Goal: Check status: Check status

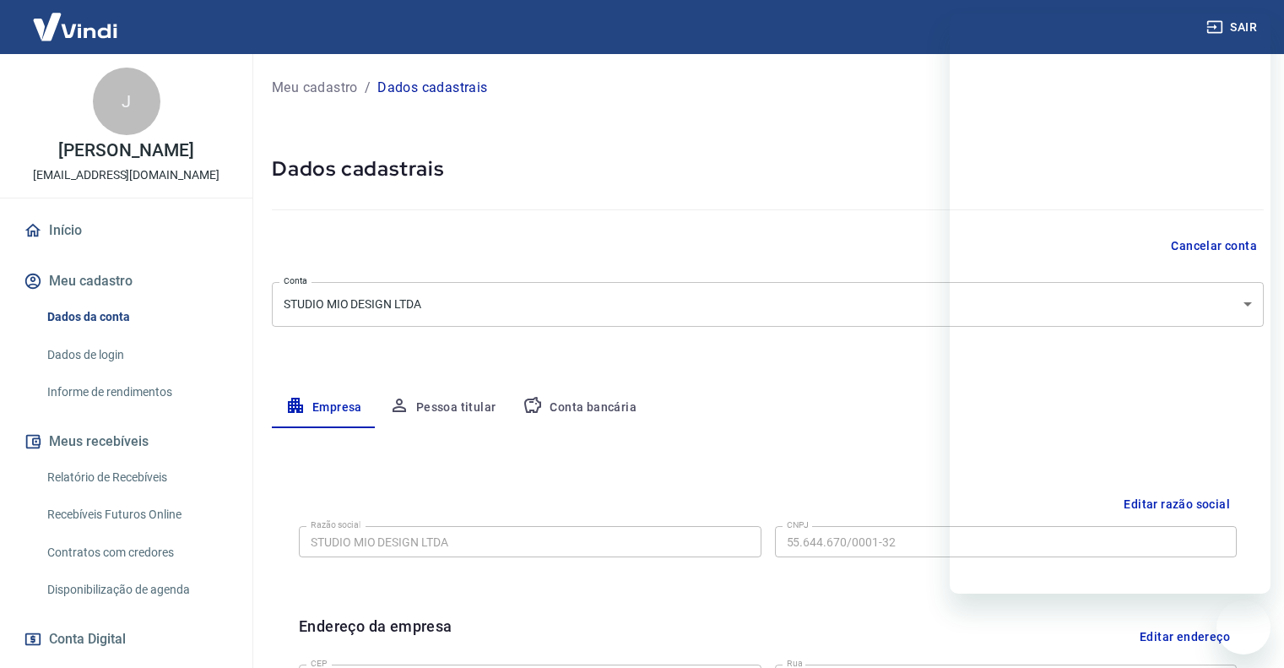
select select "MG"
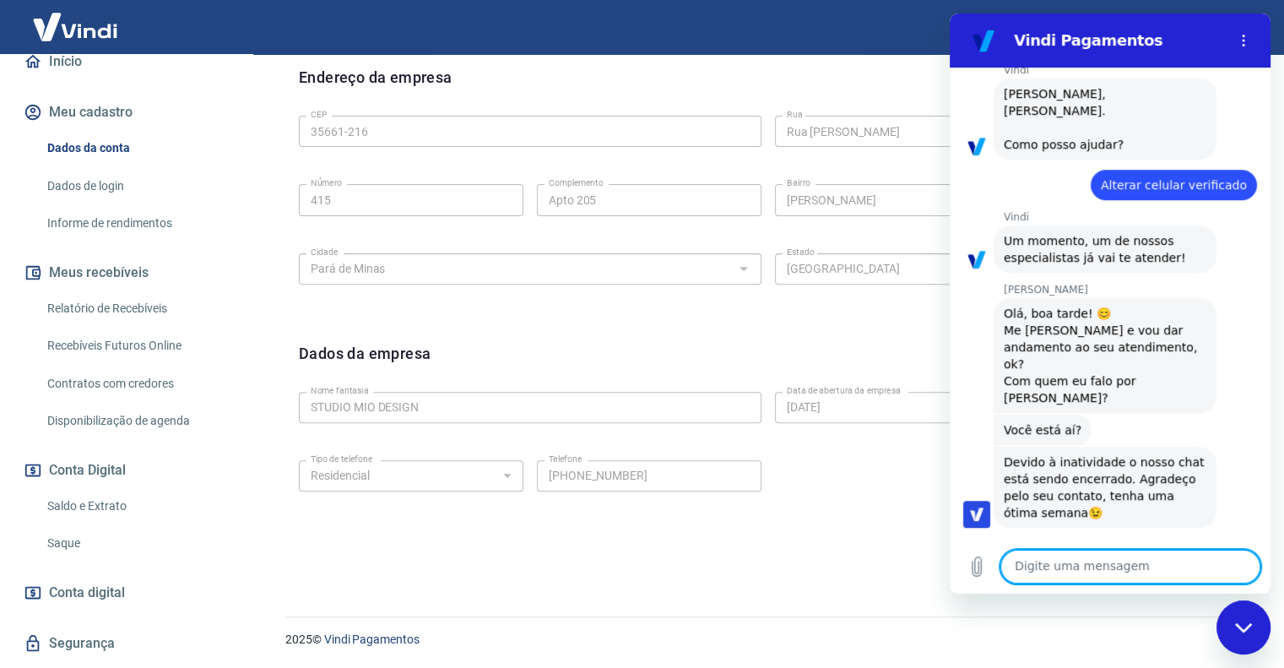
scroll to position [253, 0]
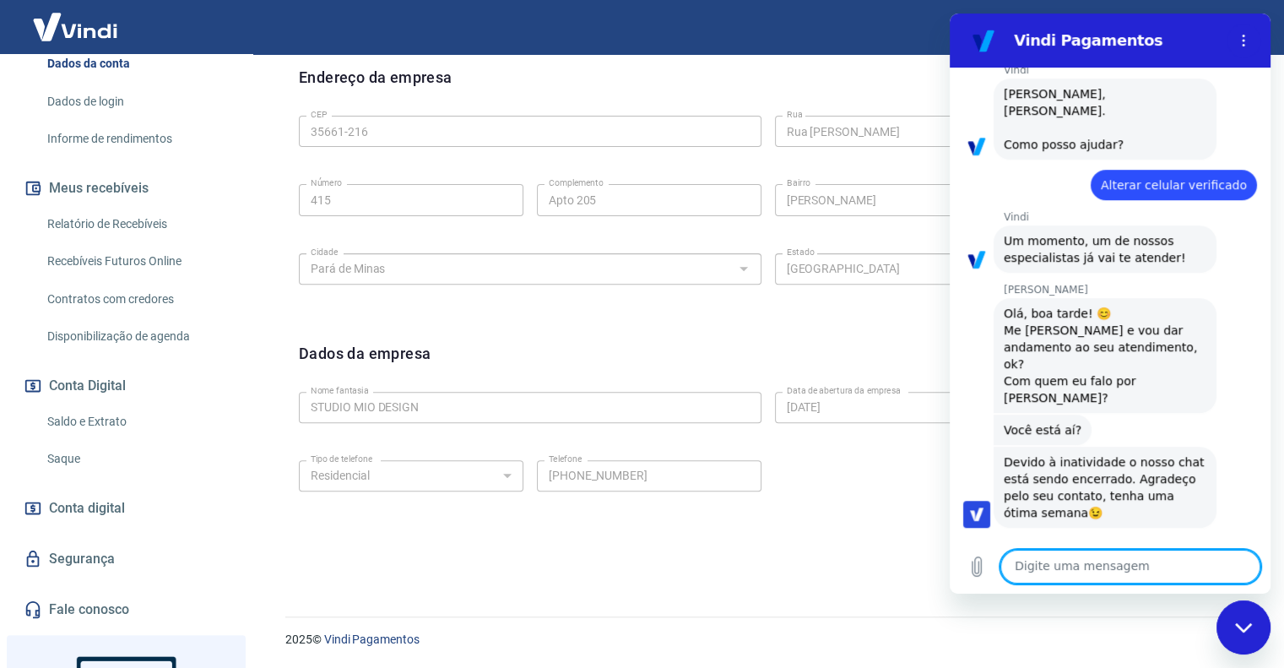
click at [118, 475] on link "Saque" at bounding box center [137, 459] width 192 height 35
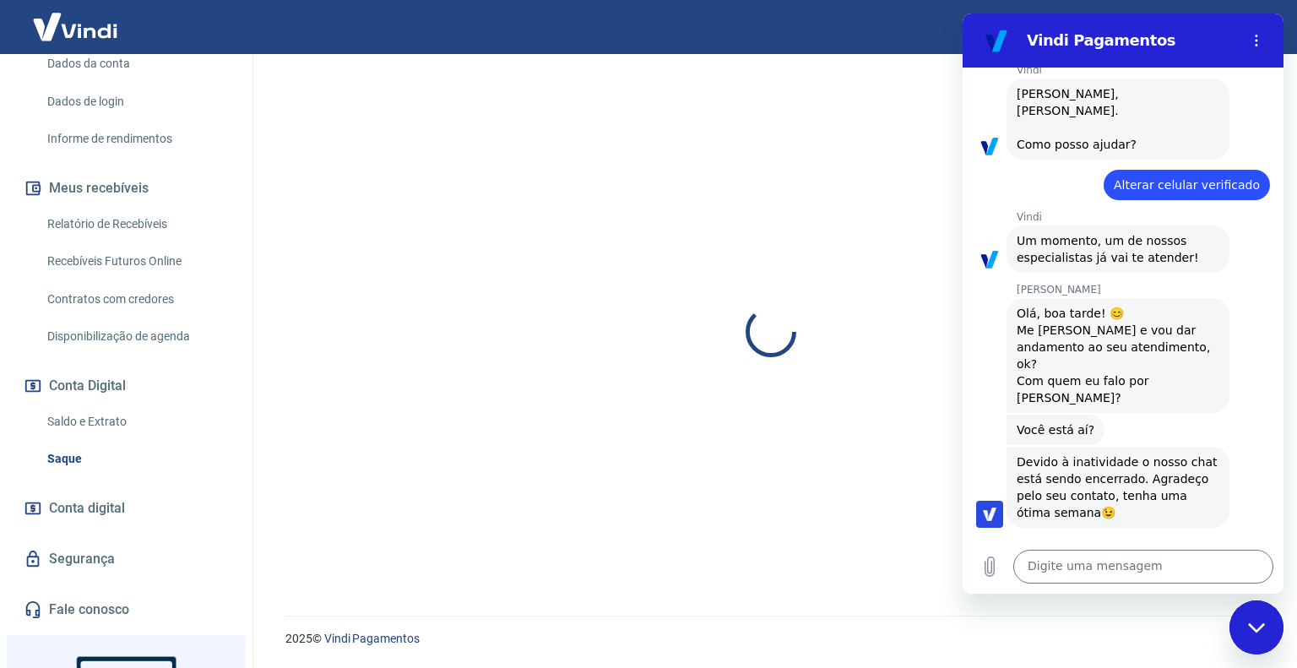
click at [123, 465] on link "Saque" at bounding box center [137, 459] width 192 height 35
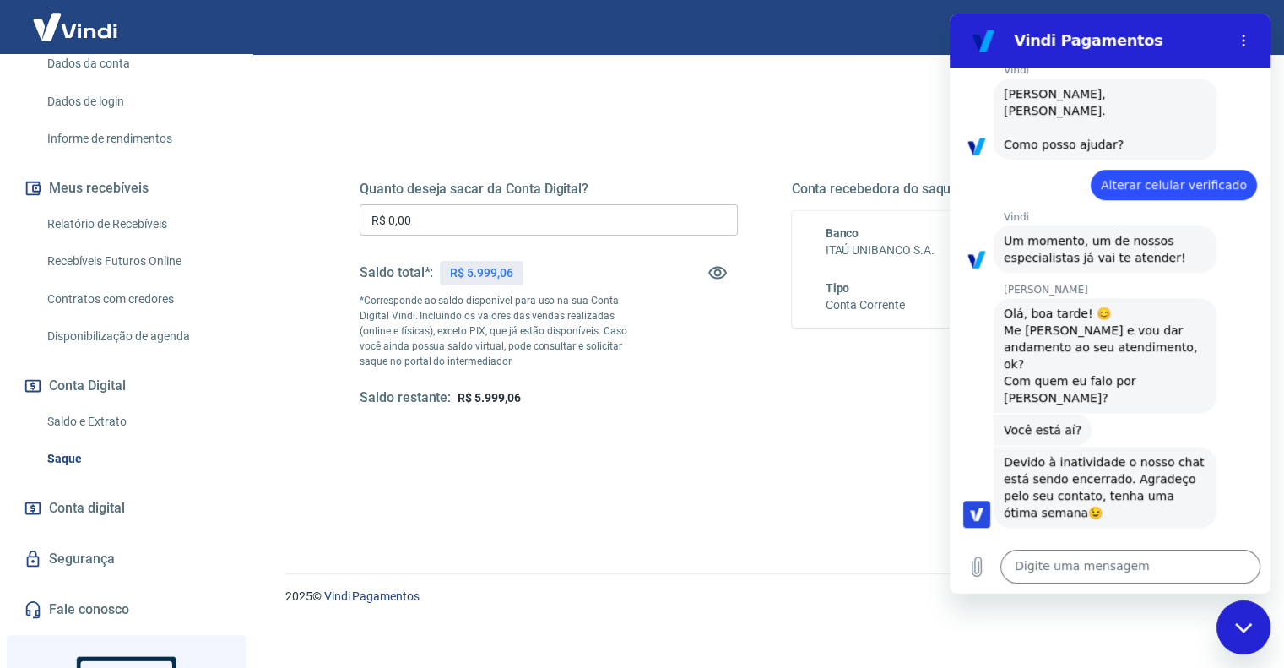
scroll to position [165, 0]
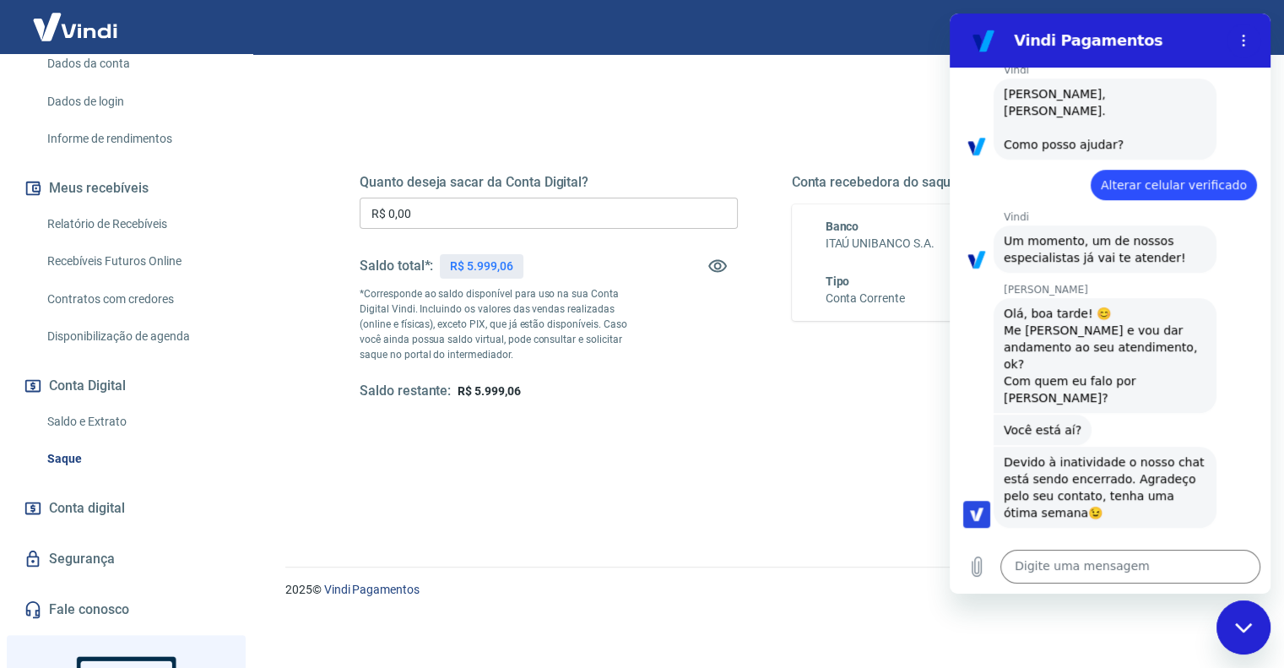
click at [145, 422] on link "Saldo e Extrato" at bounding box center [137, 421] width 192 height 35
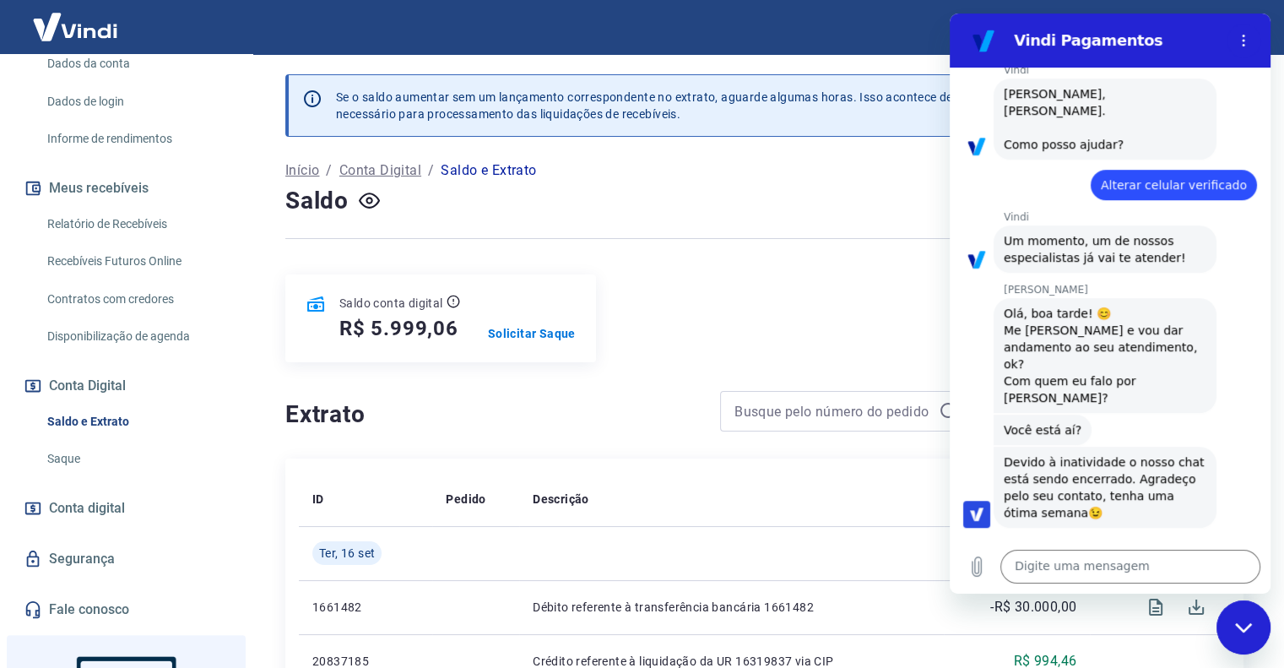
click at [1247, 626] on icon "Fechar janela de mensagens" at bounding box center [1242, 626] width 17 height 9
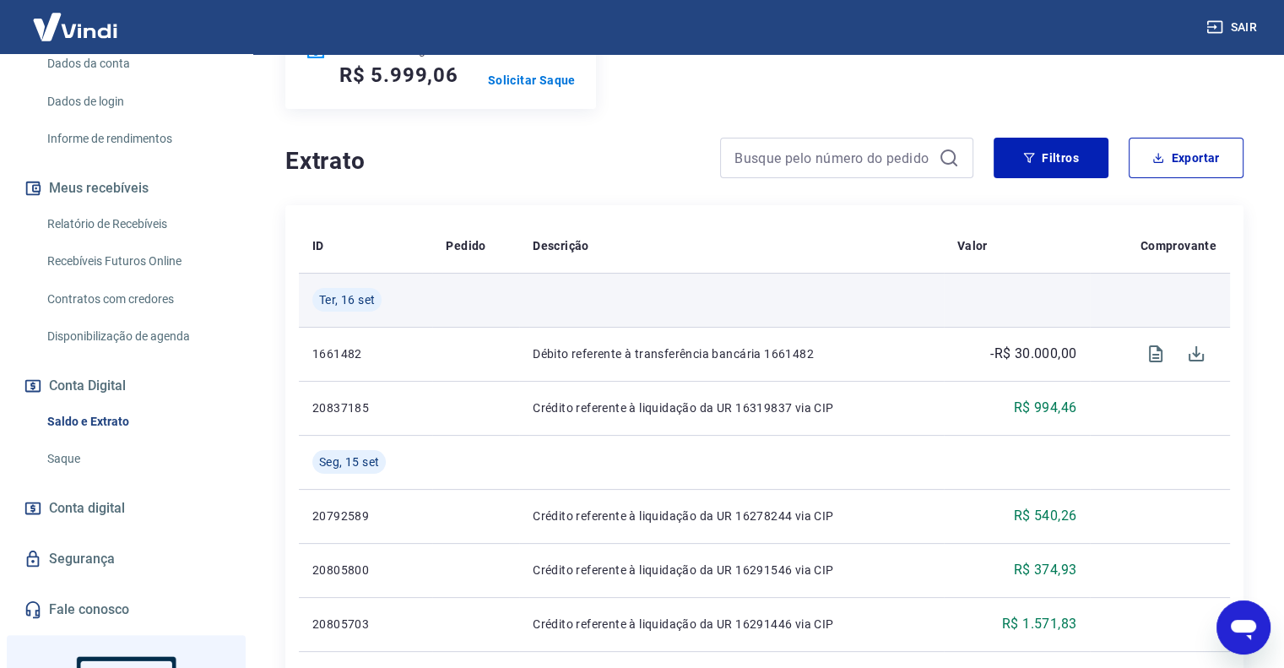
scroll to position [84, 0]
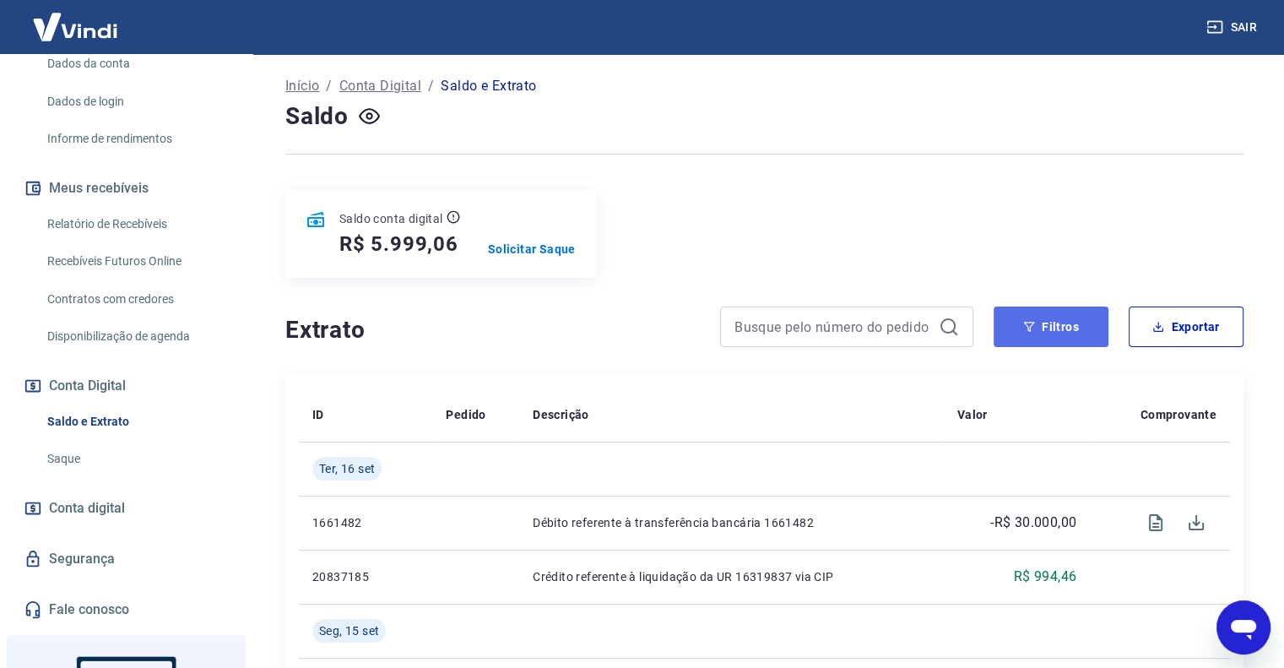
click at [1079, 337] on button "Filtros" at bounding box center [1051, 326] width 115 height 41
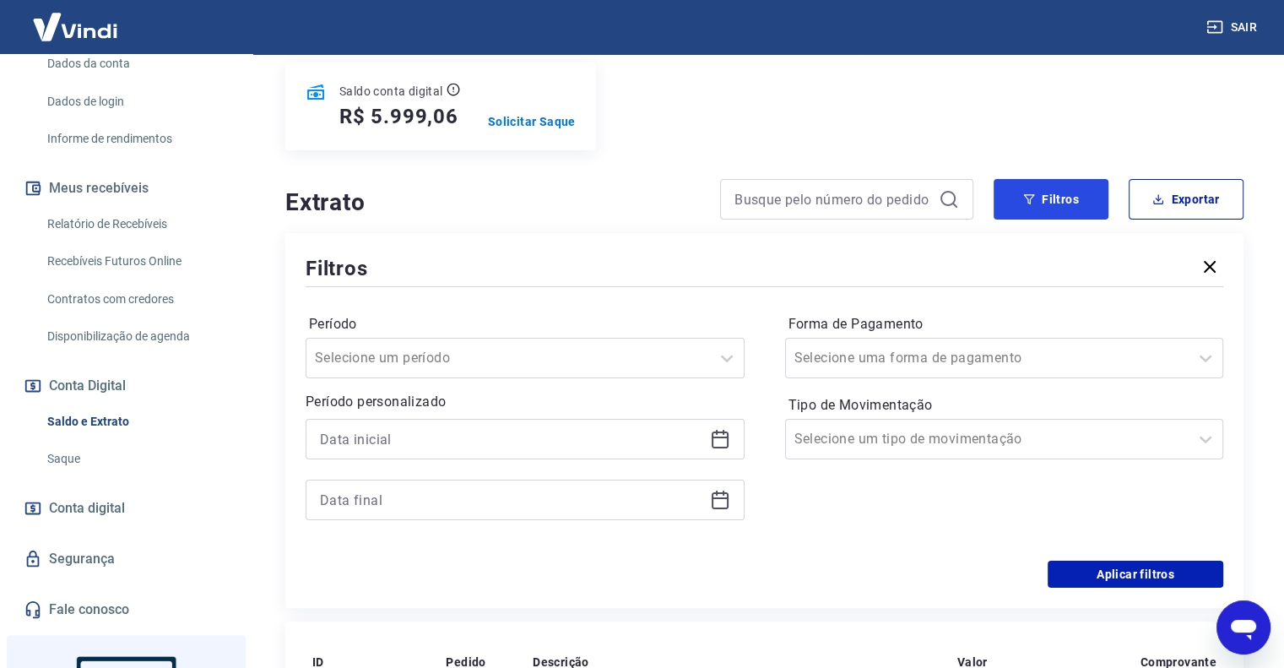
scroll to position [253, 0]
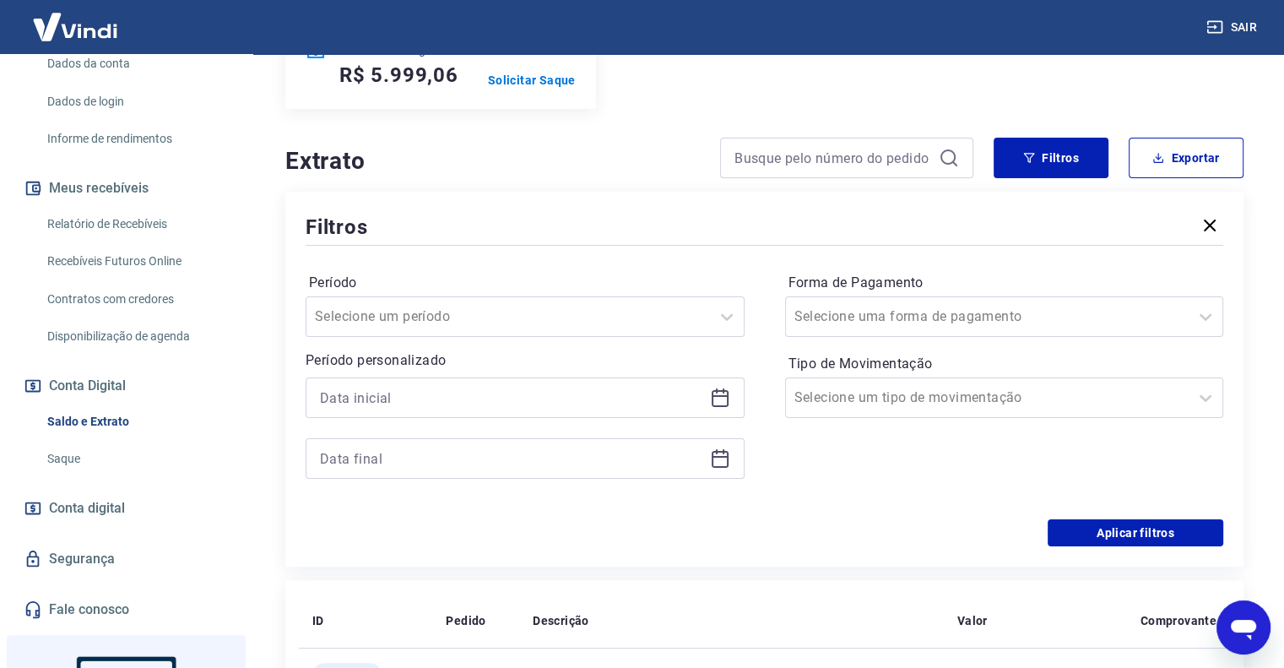
click at [626, 419] on div at bounding box center [525, 427] width 439 height 101
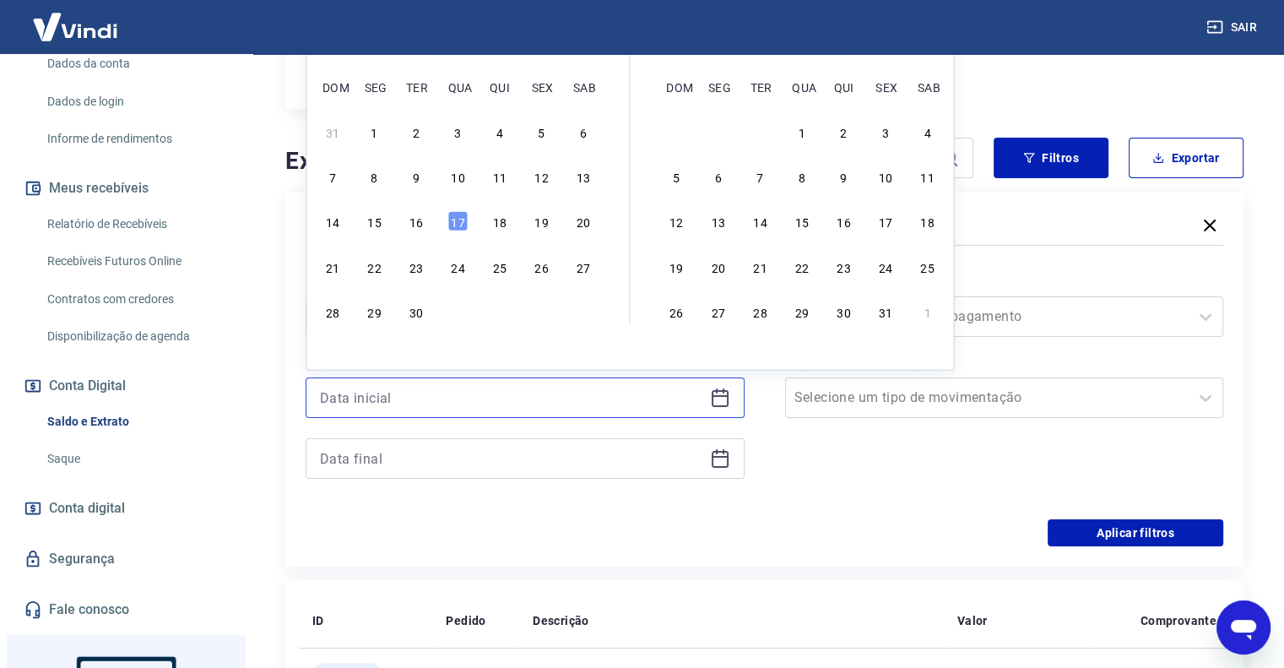
click at [623, 406] on input at bounding box center [511, 397] width 383 height 25
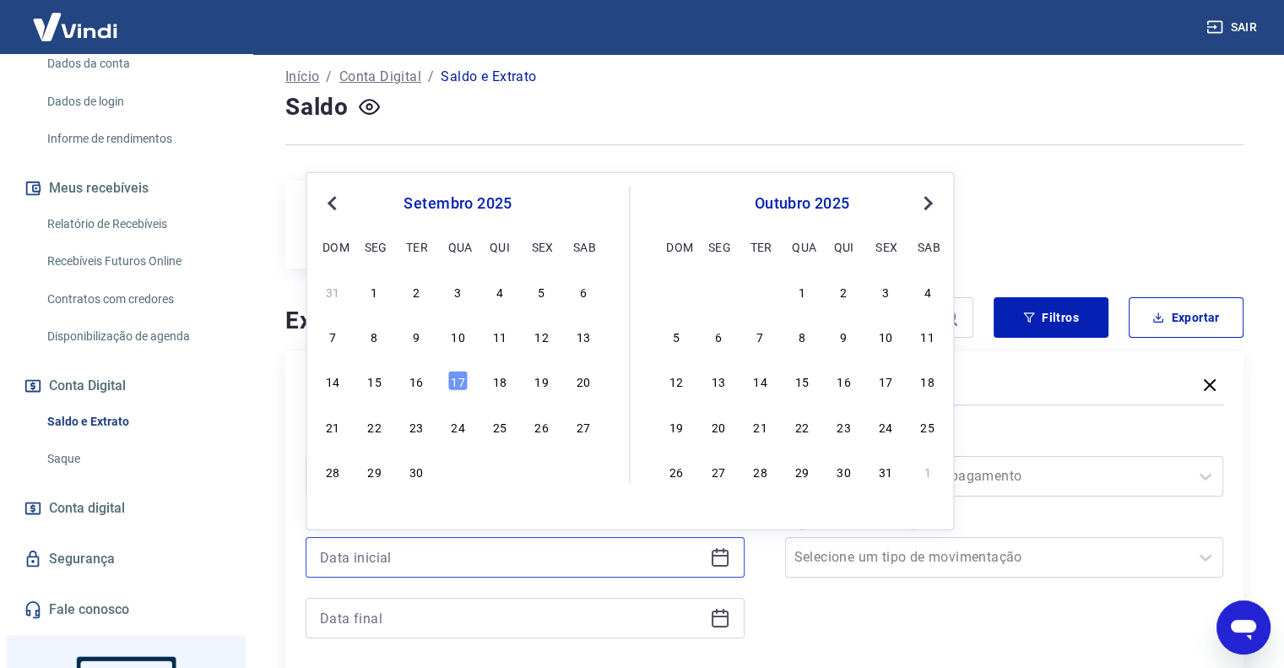
scroll to position [84, 0]
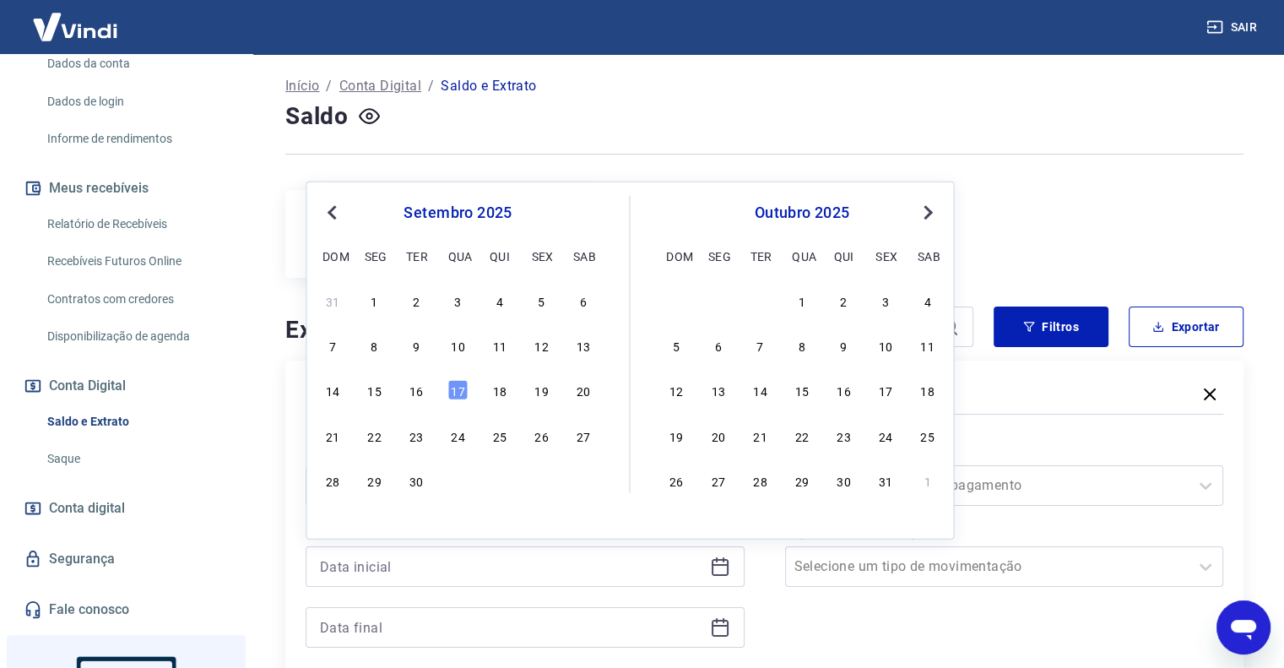
click at [331, 220] on button "Previous Month" at bounding box center [332, 213] width 20 height 20
click at [541, 299] on div "1" at bounding box center [541, 300] width 20 height 20
type input "[DATE]"
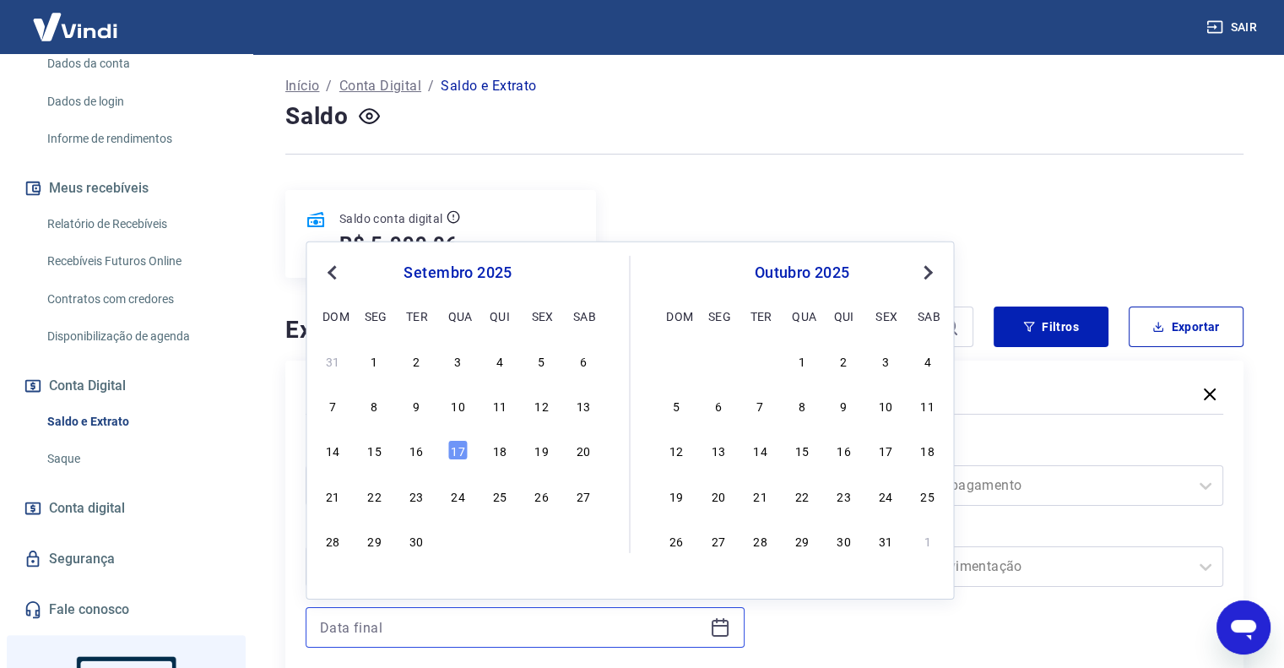
click at [572, 632] on input at bounding box center [511, 627] width 383 height 25
click at [331, 371] on div "31 1 2 3 4 5 6" at bounding box center [457, 360] width 275 height 24
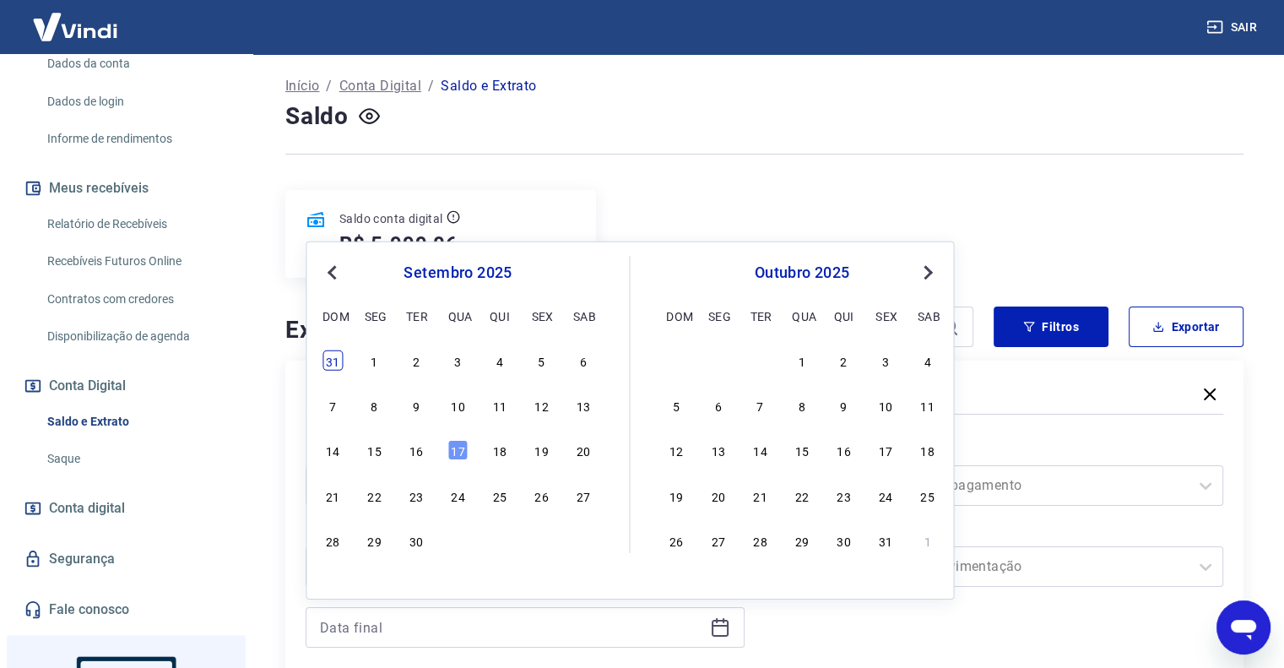
click at [333, 364] on div "31" at bounding box center [333, 360] width 20 height 20
type input "[DATE]"
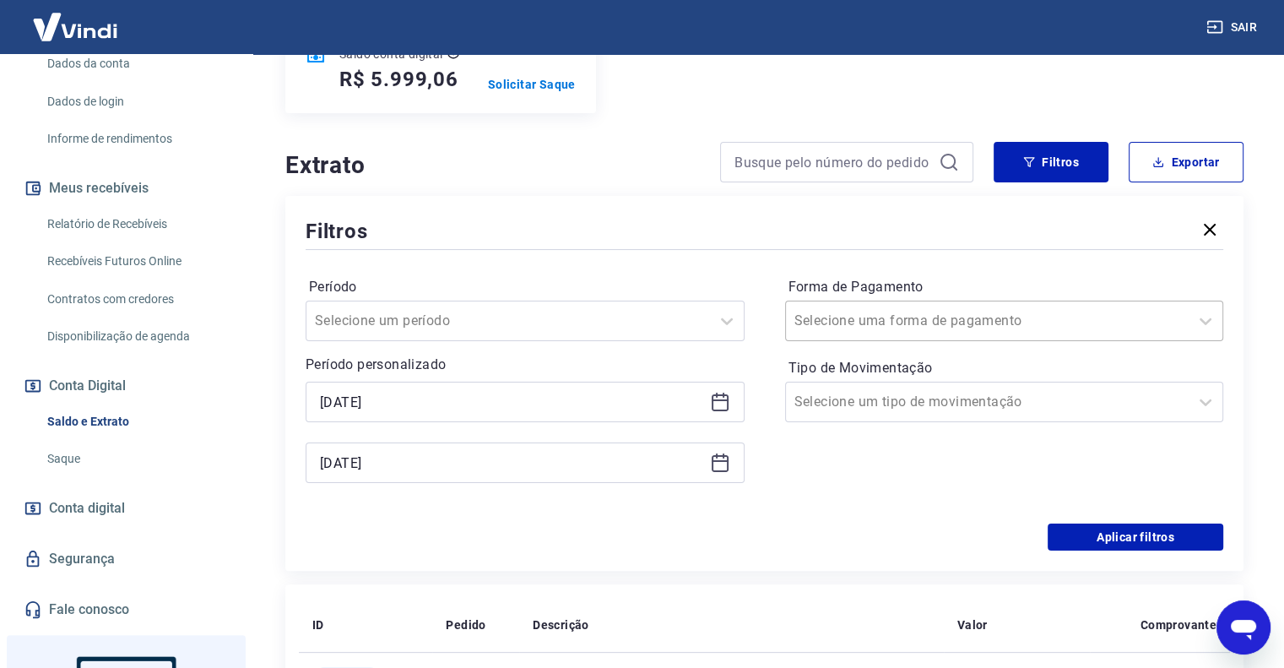
scroll to position [253, 0]
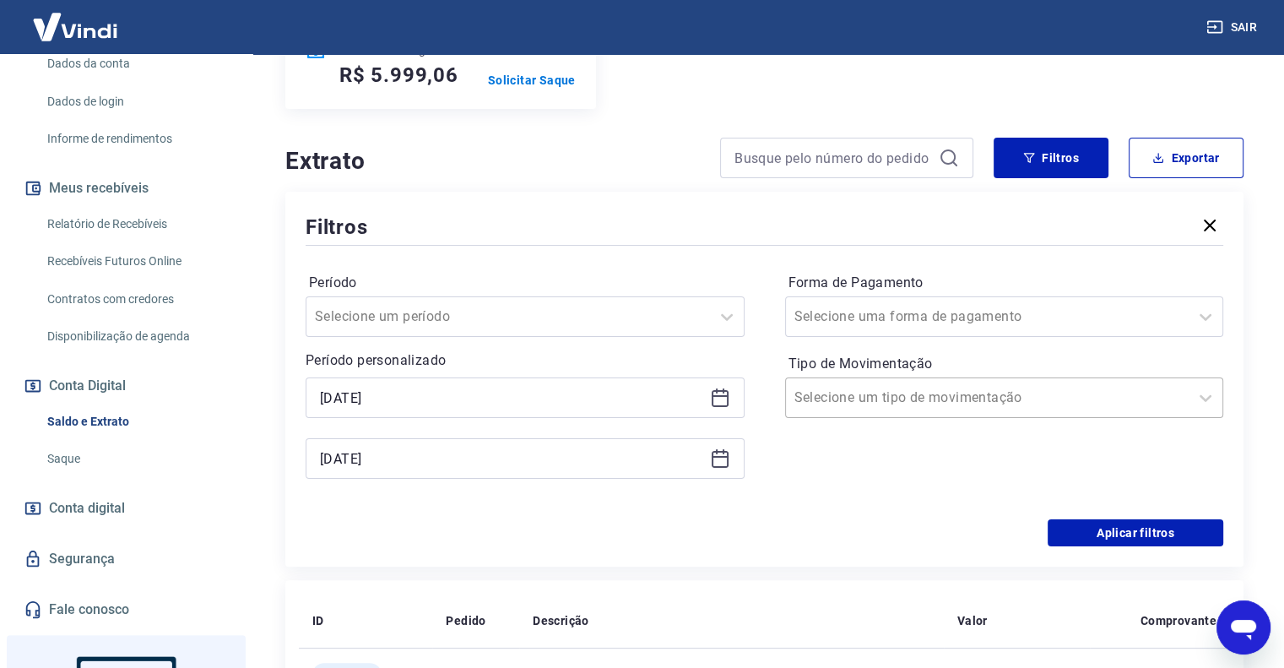
click at [880, 398] on input "Tipo de Movimentação" at bounding box center [879, 398] width 171 height 20
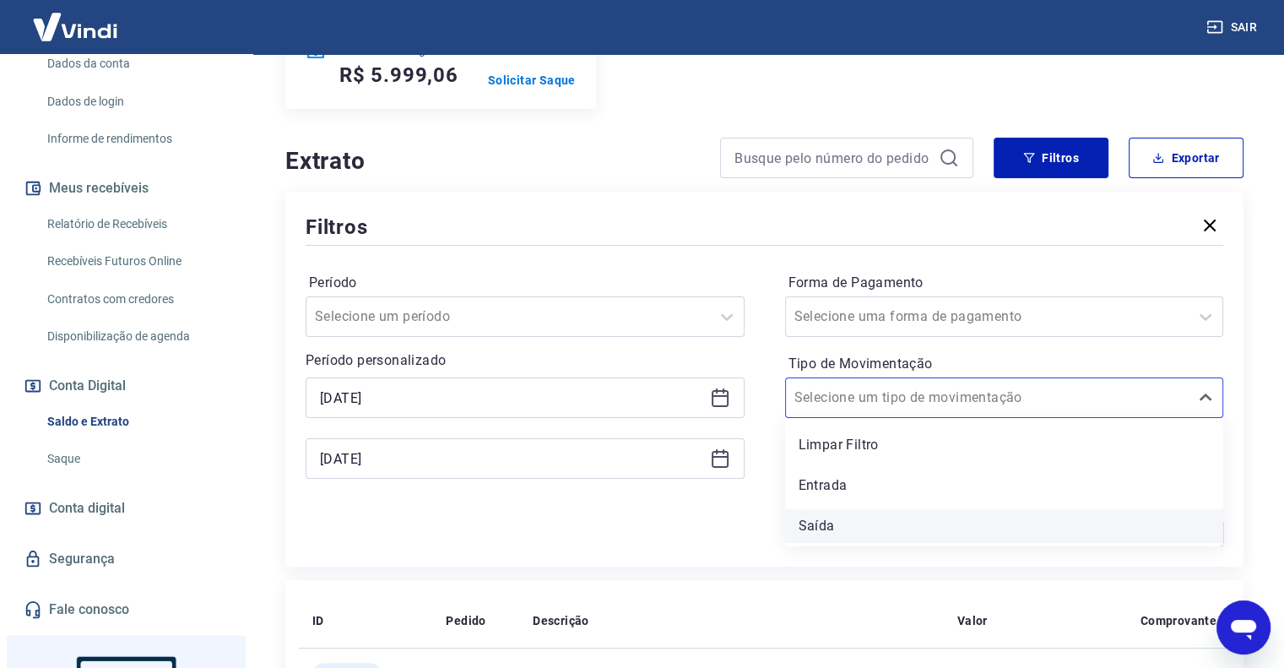
click at [831, 516] on div "Saída" at bounding box center [1004, 526] width 439 height 34
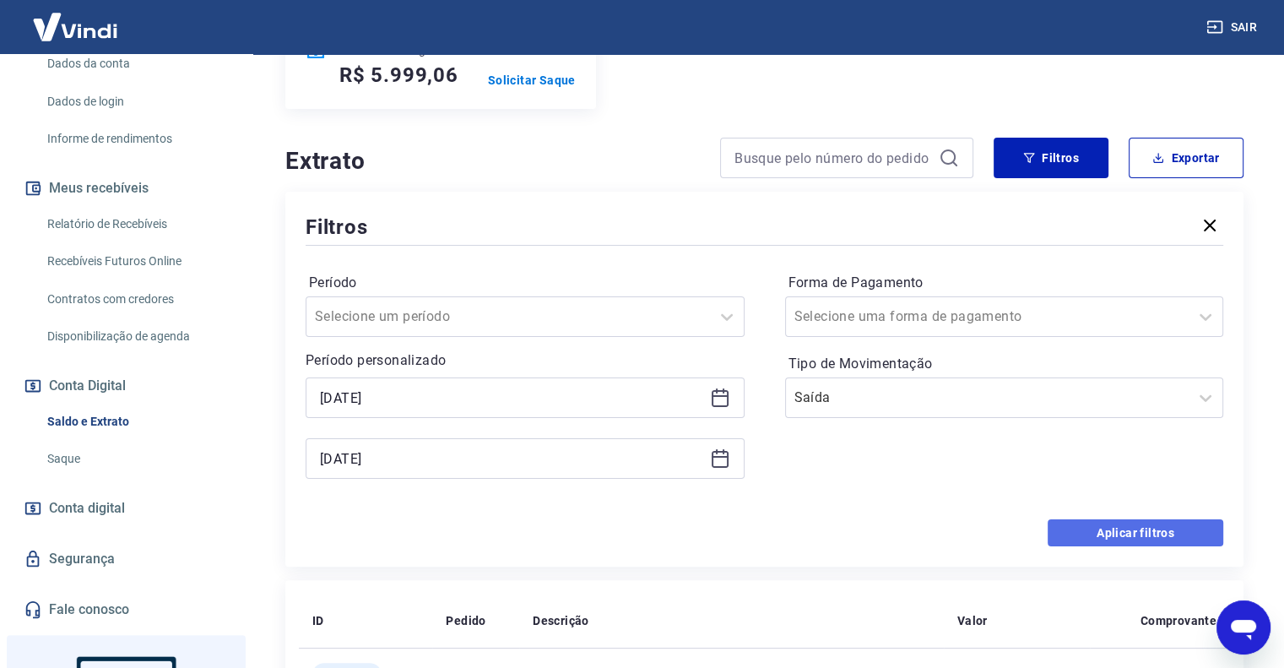
click at [1100, 531] on button "Aplicar filtros" at bounding box center [1136, 532] width 176 height 27
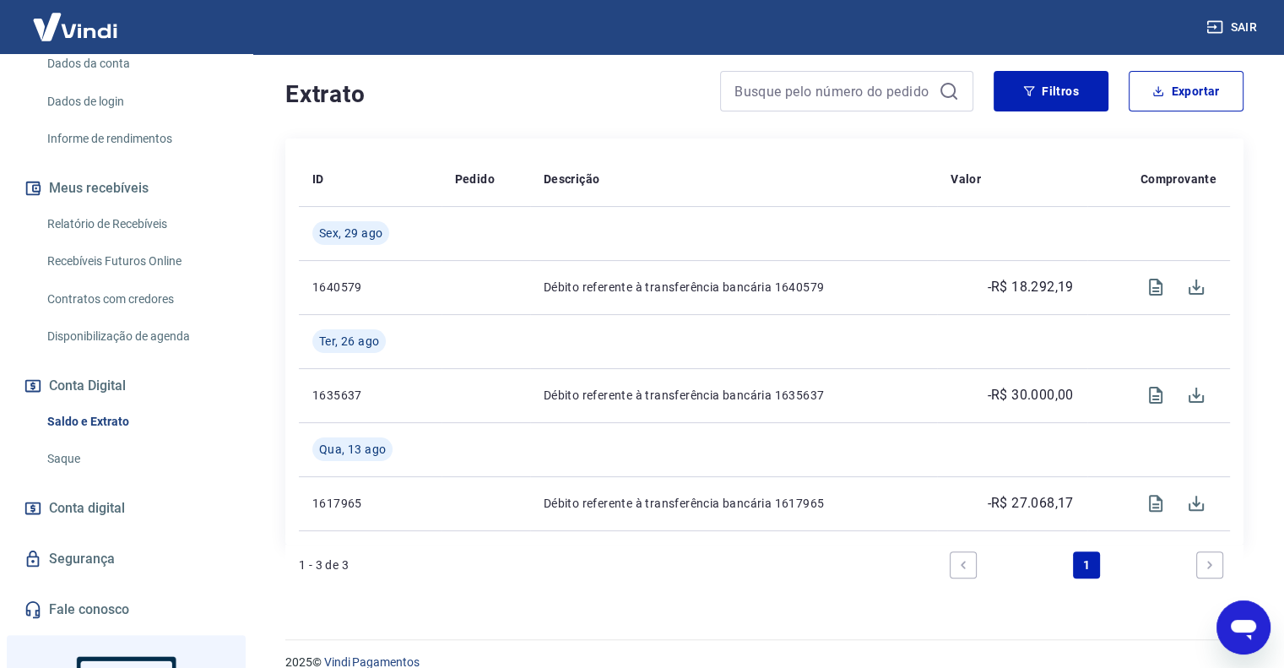
scroll to position [343, 0]
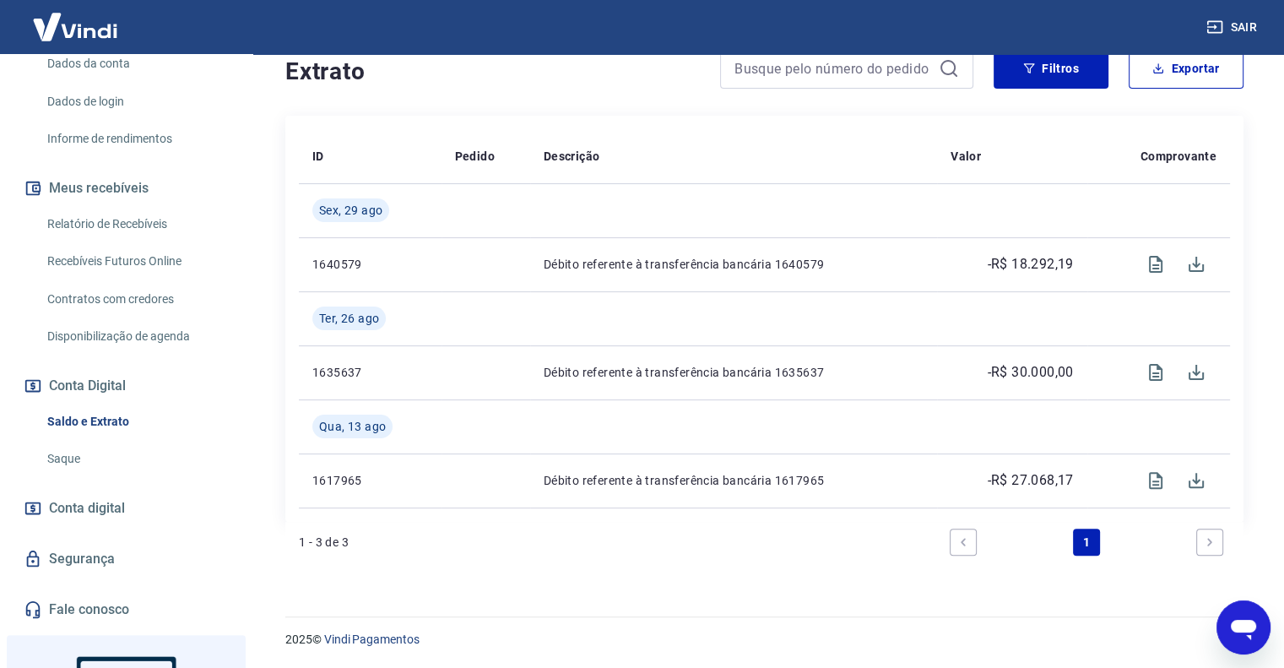
click at [1212, 536] on icon "Next page" at bounding box center [1210, 542] width 12 height 12
click at [1206, 545] on icon "Next page" at bounding box center [1210, 542] width 12 height 12
click at [954, 535] on link "Previous page" at bounding box center [963, 542] width 27 height 27
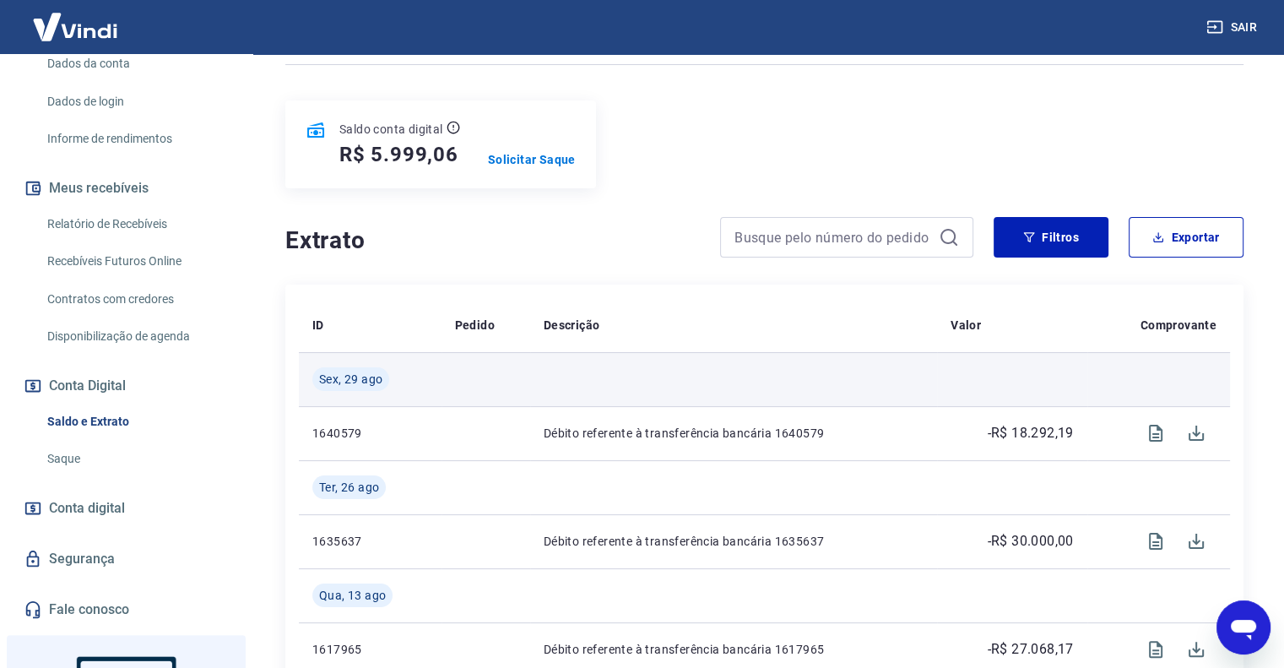
scroll to position [258, 0]
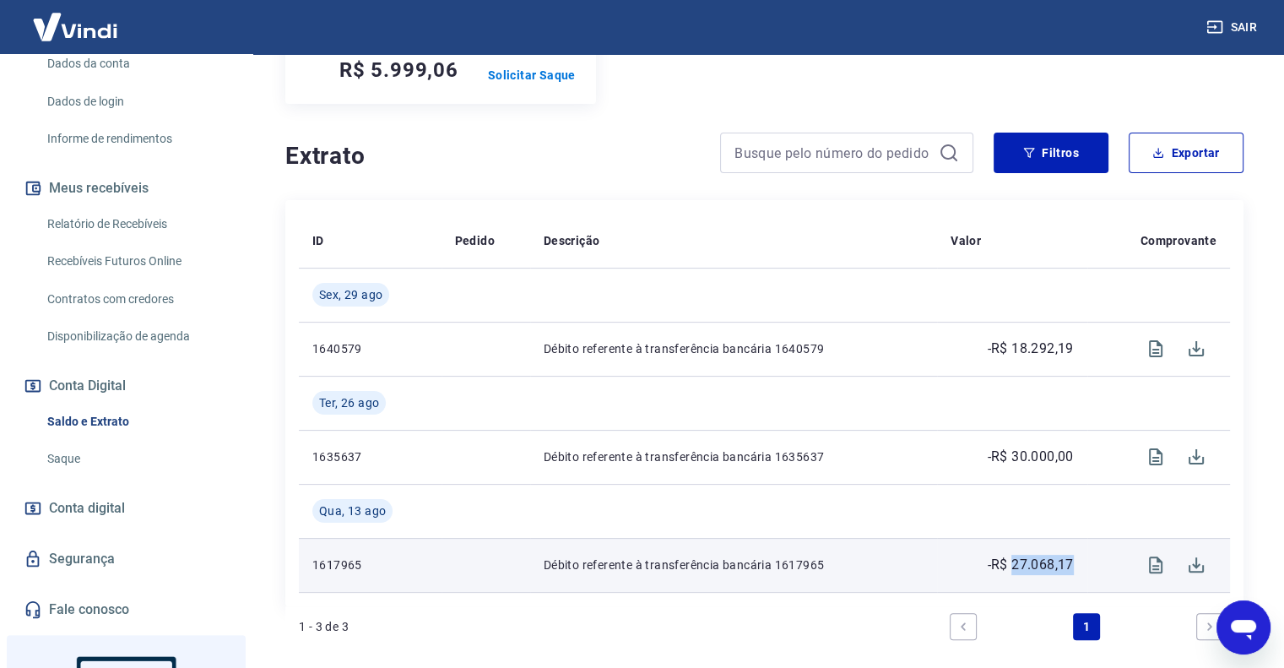
drag, startPoint x: 1010, startPoint y: 570, endPoint x: 1071, endPoint y: 567, distance: 60.8
click at [1071, 567] on p "-R$ 27.068,17" at bounding box center [1030, 565] width 86 height 20
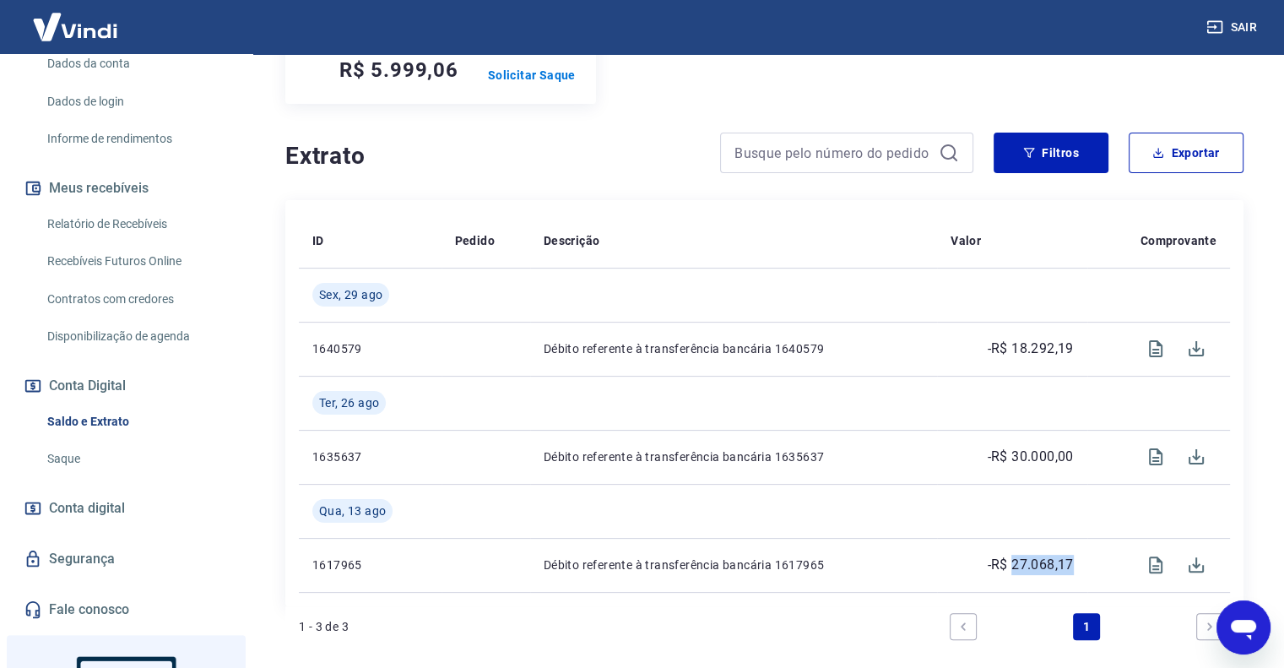
copy p "27.068,17"
click at [655, 168] on h4 "Extrato" at bounding box center [492, 156] width 415 height 34
click at [1071, 157] on button "Filtros" at bounding box center [1051, 153] width 115 height 41
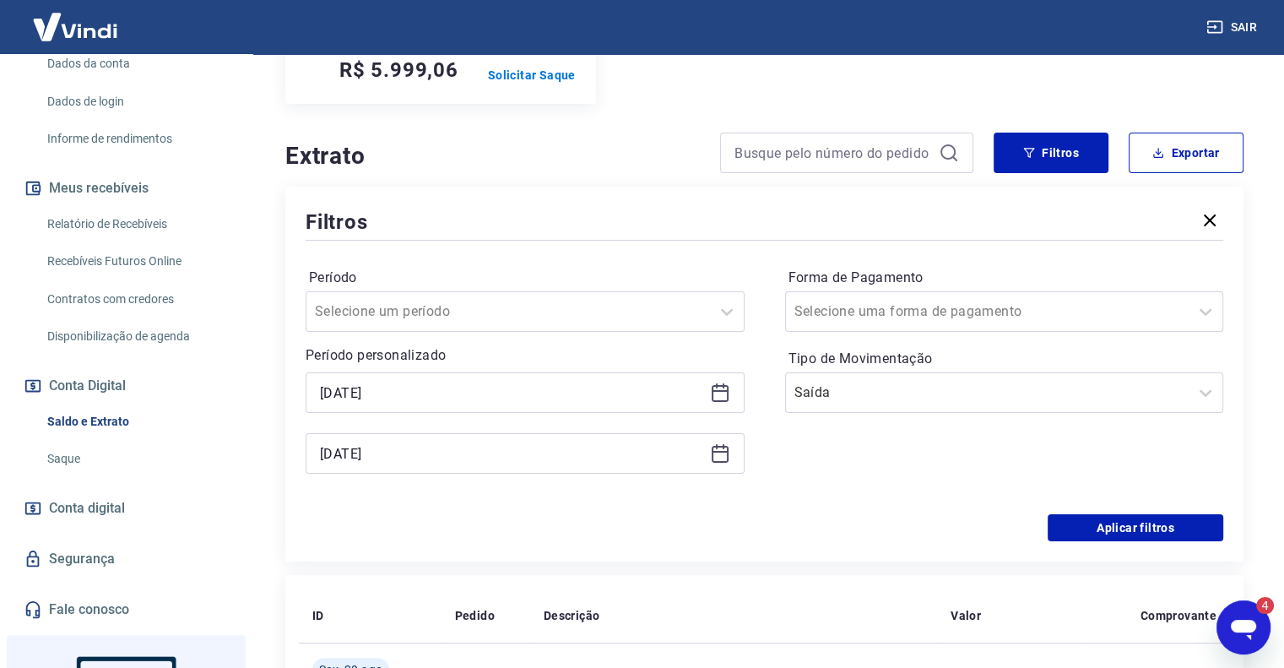
click at [726, 388] on icon at bounding box center [720, 393] width 17 height 17
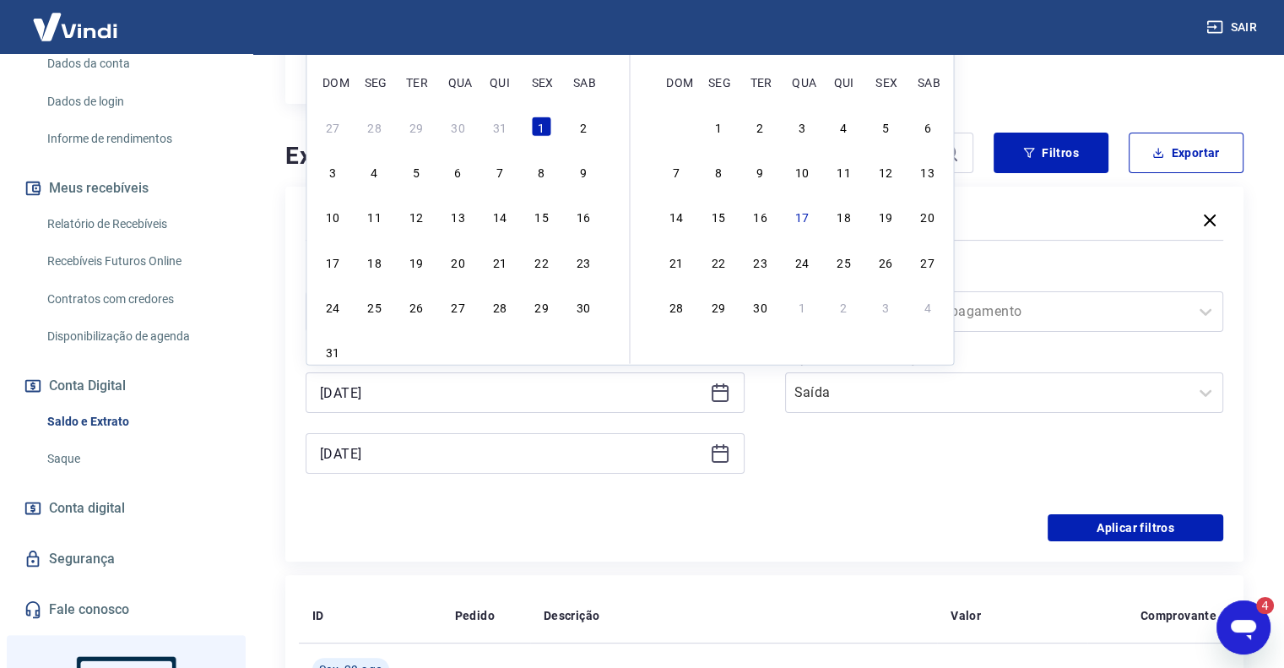
click at [794, 426] on div "Forma de Pagamento Selecione uma forma de pagamento Tipo de Movimentação Saída" at bounding box center [1004, 379] width 439 height 230
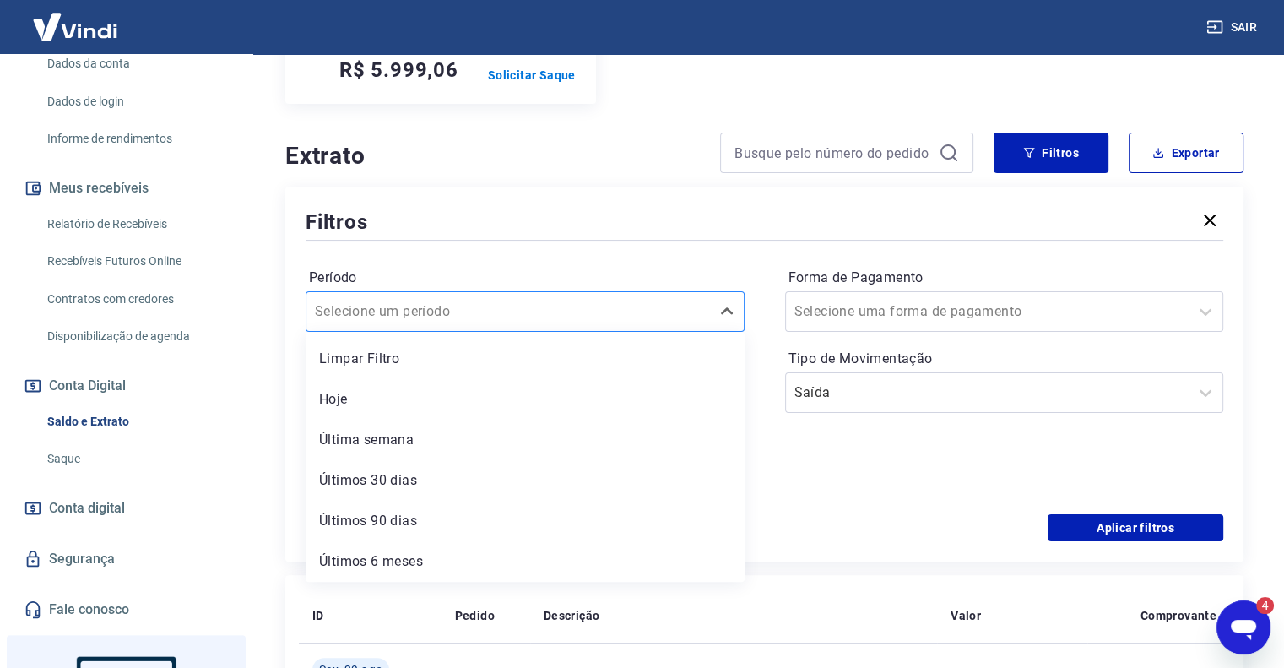
click at [627, 317] on div at bounding box center [508, 312] width 387 height 24
click at [606, 362] on div "Limpar Filtro" at bounding box center [525, 359] width 439 height 34
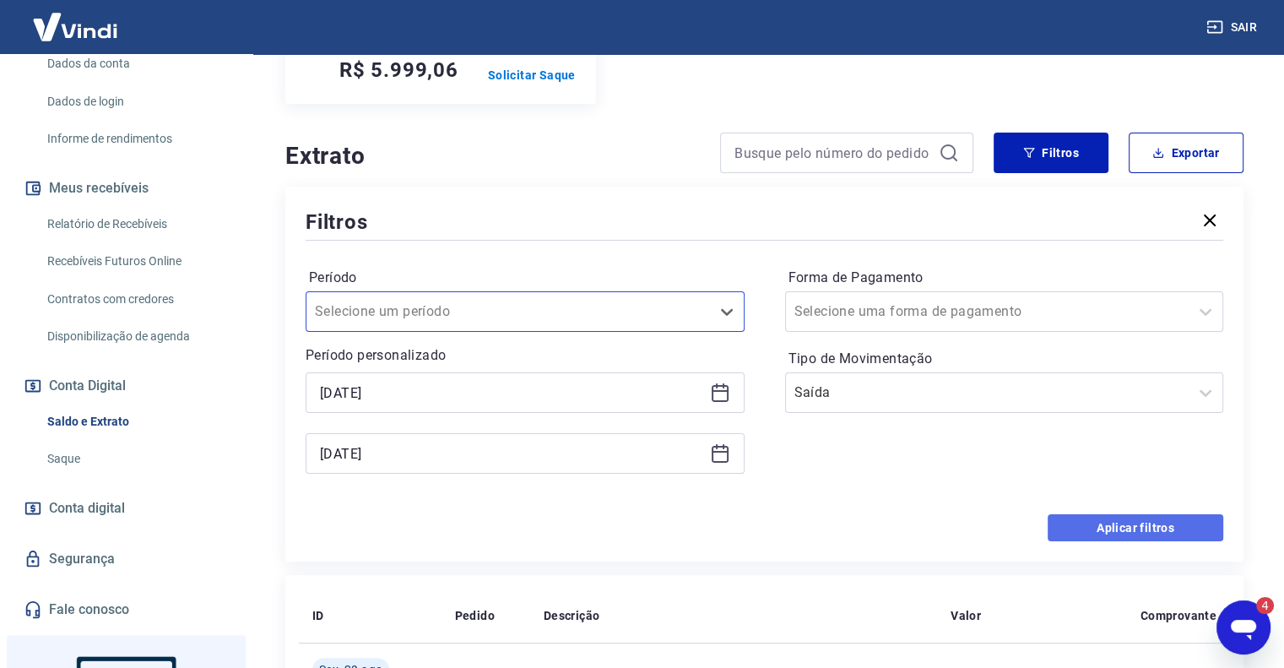
click at [1102, 523] on button "Aplicar filtros" at bounding box center [1136, 527] width 176 height 27
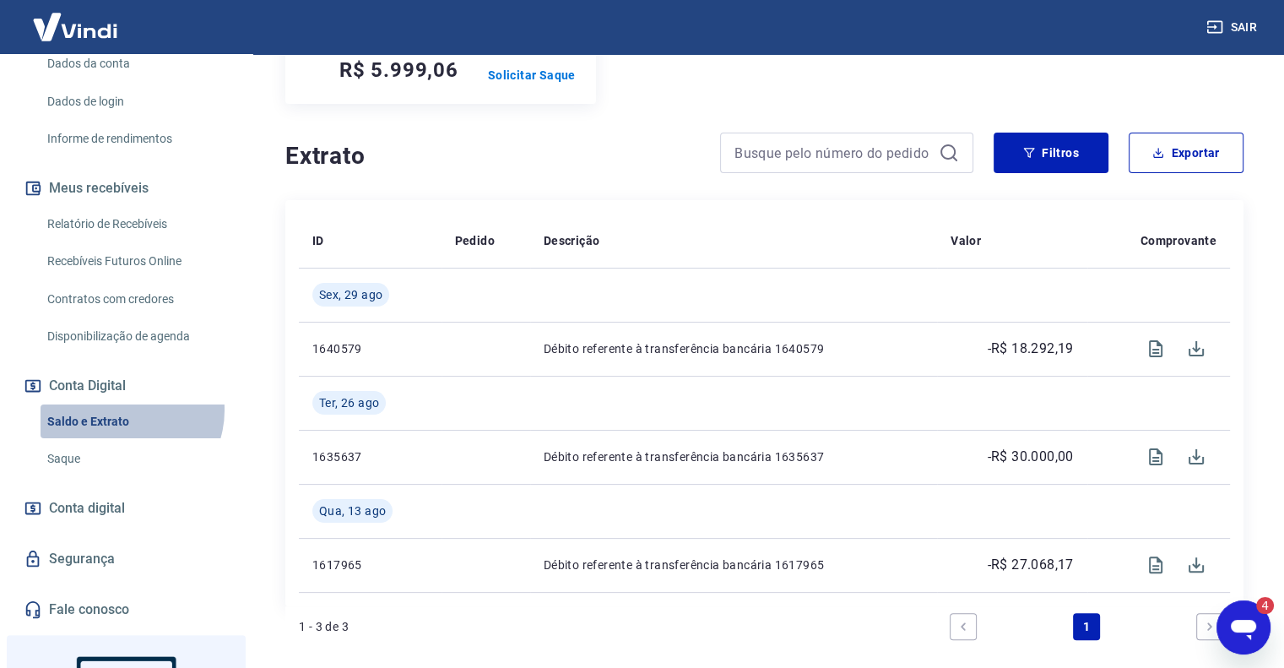
click at [125, 409] on link "Saldo e Extrato" at bounding box center [137, 421] width 192 height 35
